Goal: Task Accomplishment & Management: Manage account settings

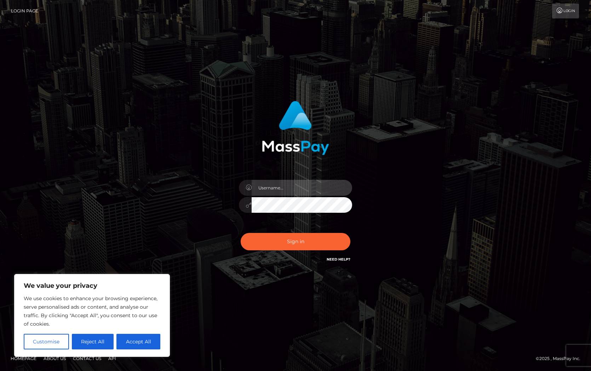
drag, startPoint x: 0, startPoint y: 0, endPoint x: 305, endPoint y: 188, distance: 358.2
click at [305, 188] on input "text" at bounding box center [302, 188] width 101 height 16
type input "Christine.Silversocial"
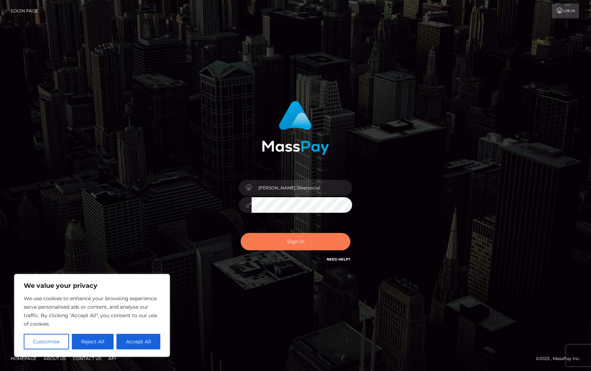
click at [305, 241] on button "Sign in" at bounding box center [296, 241] width 110 height 17
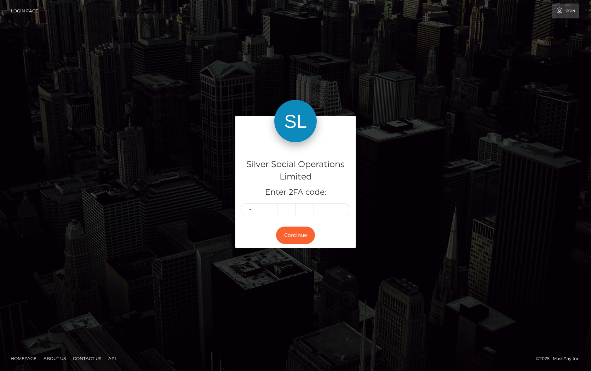
type input "0"
type input "4"
type input "7"
type input "6"
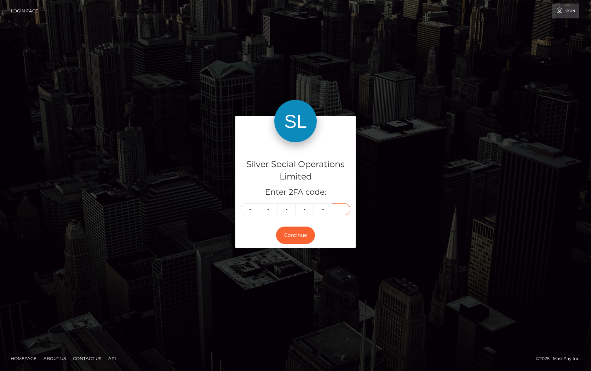
type input "1"
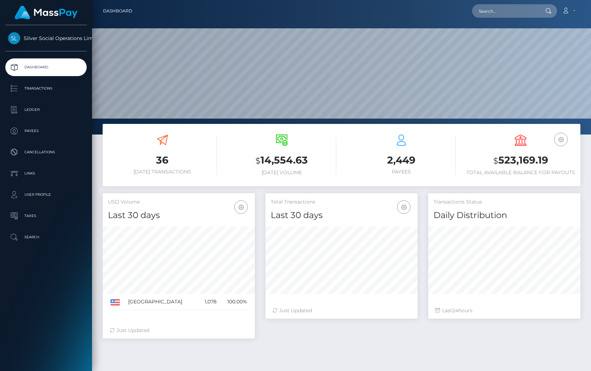
scroll to position [125, 152]
click at [512, 165] on h3 "$ 523,169.19" at bounding box center [520, 160] width 109 height 15
copy h3 "523,169.19"
